Goal: Find specific page/section: Find specific page/section

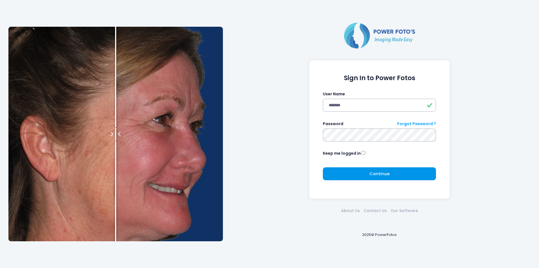
click at [381, 172] on span "Continue" at bounding box center [380, 173] width 20 height 6
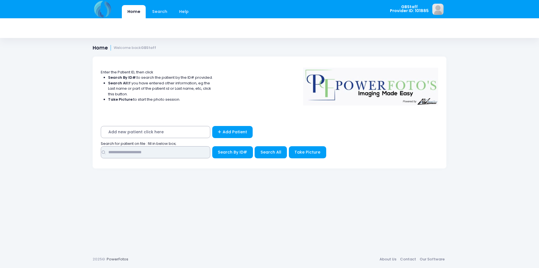
click at [189, 154] on input "text" at bounding box center [156, 152] width 110 height 12
click at [193, 148] on input "text" at bounding box center [156, 152] width 110 height 12
click at [140, 152] on input "text" at bounding box center [156, 152] width 110 height 12
type input "*****"
click at [235, 149] on button "Search By ID#" at bounding box center [232, 152] width 41 height 12
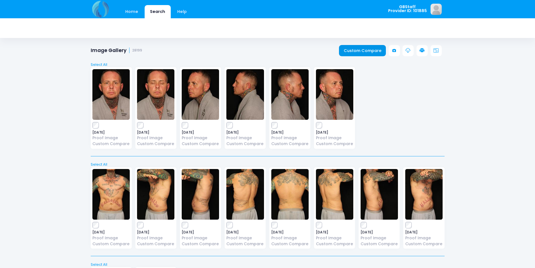
click at [351, 51] on link "Custom Compare" at bounding box center [362, 50] width 47 height 11
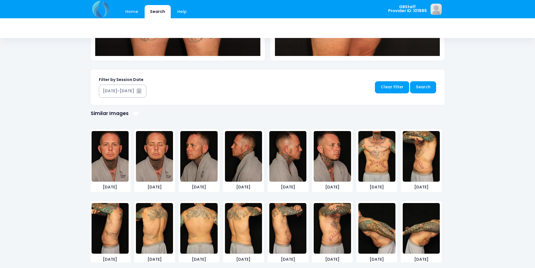
scroll to position [262, 0]
